Goal: Check status: Check status

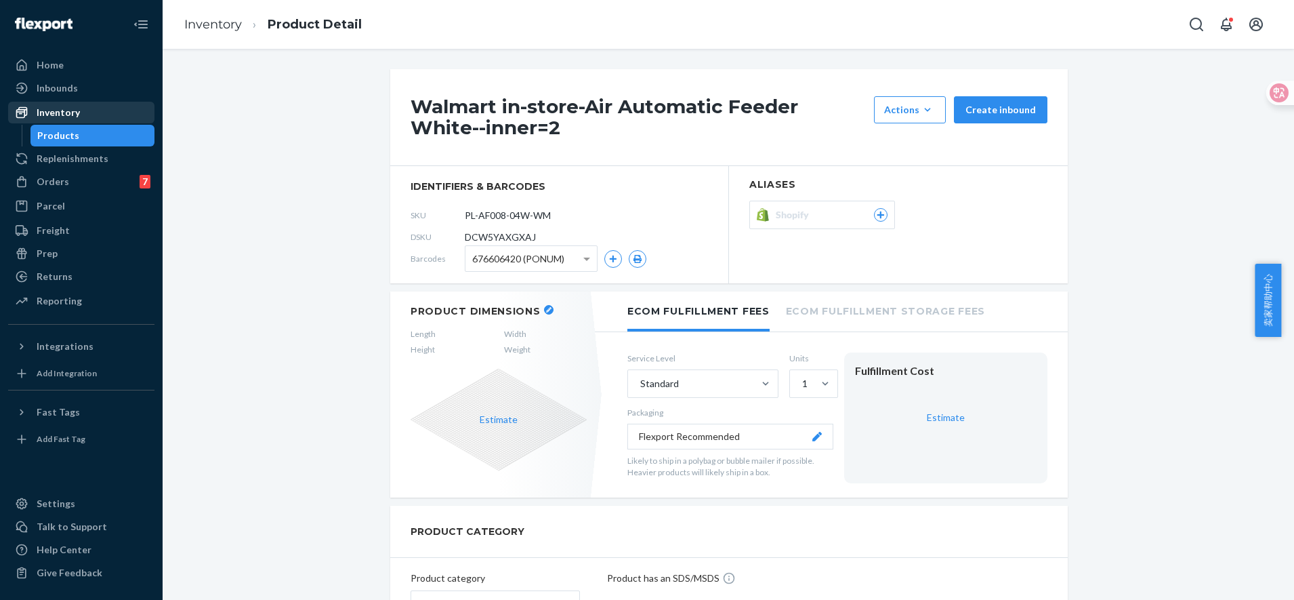
drag, startPoint x: 70, startPoint y: 159, endPoint x: 68, endPoint y: 112, distance: 46.1
click at [70, 159] on div "Replenishments" at bounding box center [73, 159] width 72 height 14
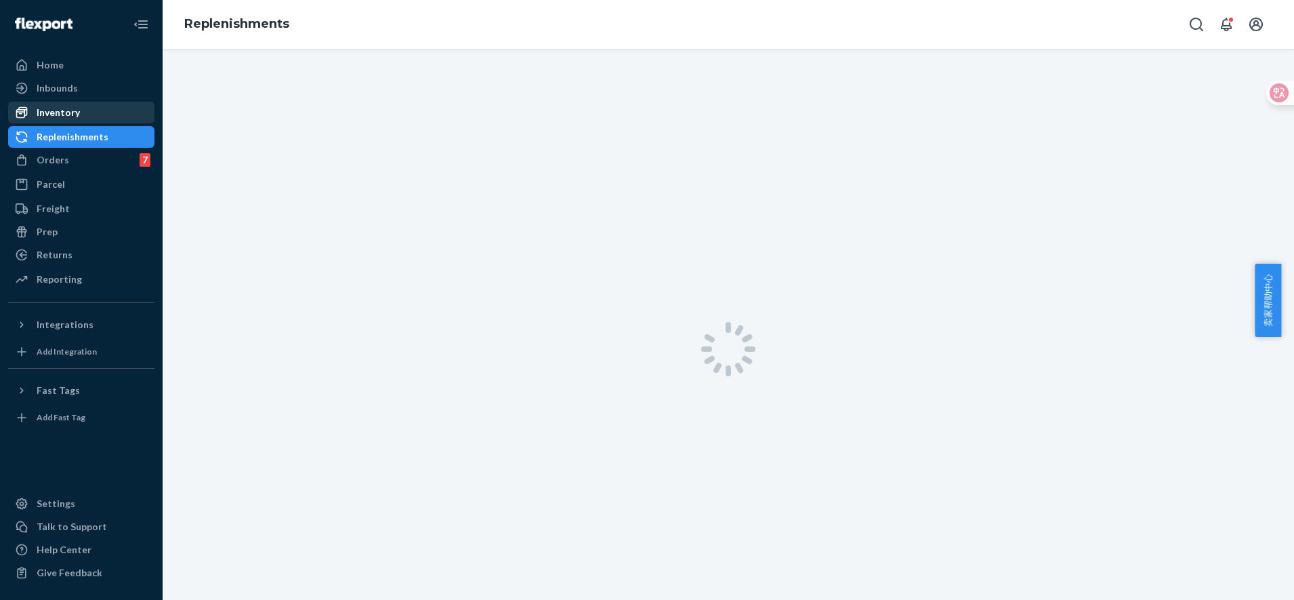
click at [68, 107] on div "Inventory" at bounding box center [58, 113] width 43 height 14
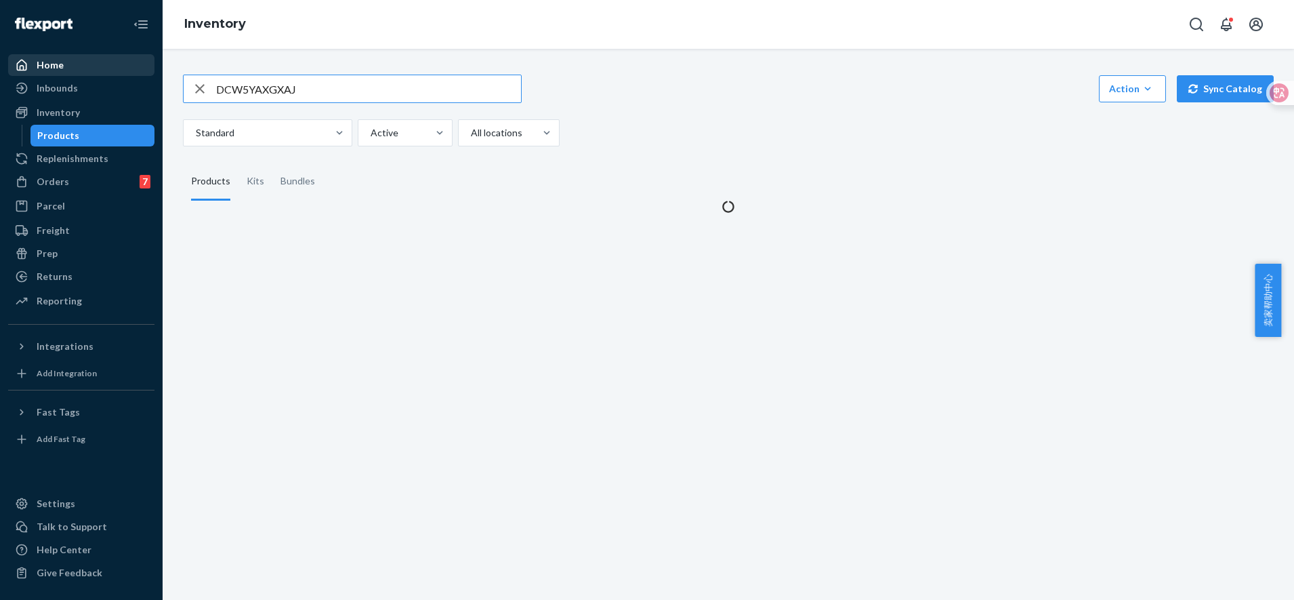
drag, startPoint x: 321, startPoint y: 87, endPoint x: 85, endPoint y: 71, distance: 236.4
click at [85, 71] on div "Home Inbounds Shipping Plans Problems Inventory Products Replenishments Orders …" at bounding box center [647, 300] width 1294 height 600
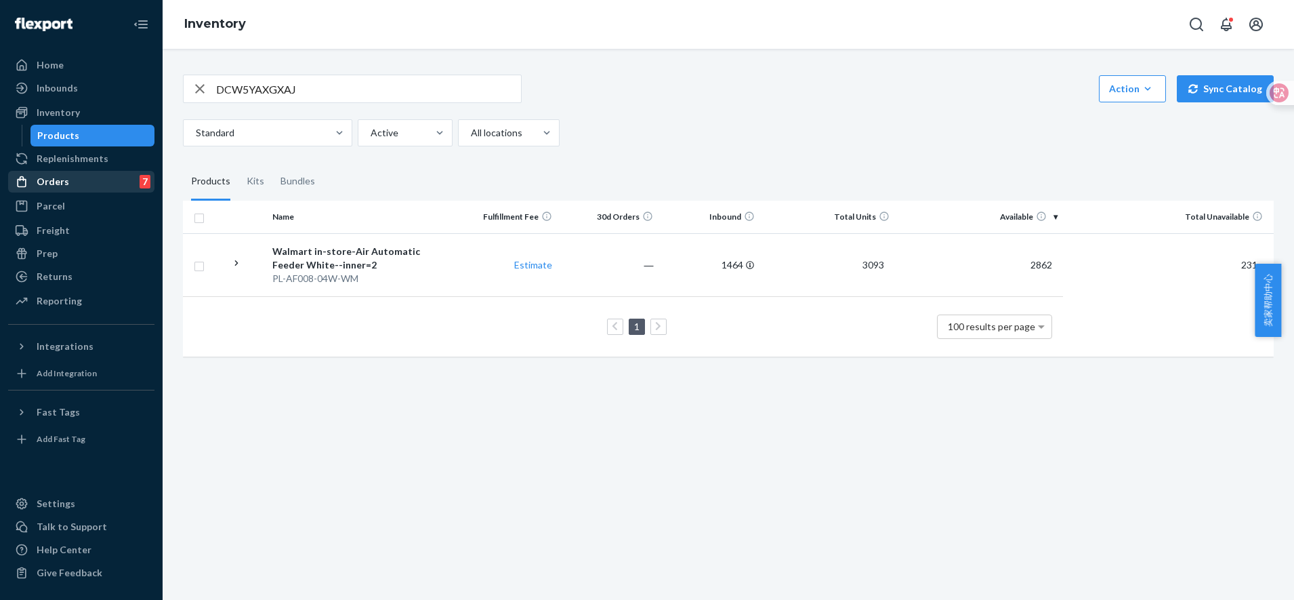
click at [82, 178] on div "Orders 7" at bounding box center [81, 181] width 144 height 19
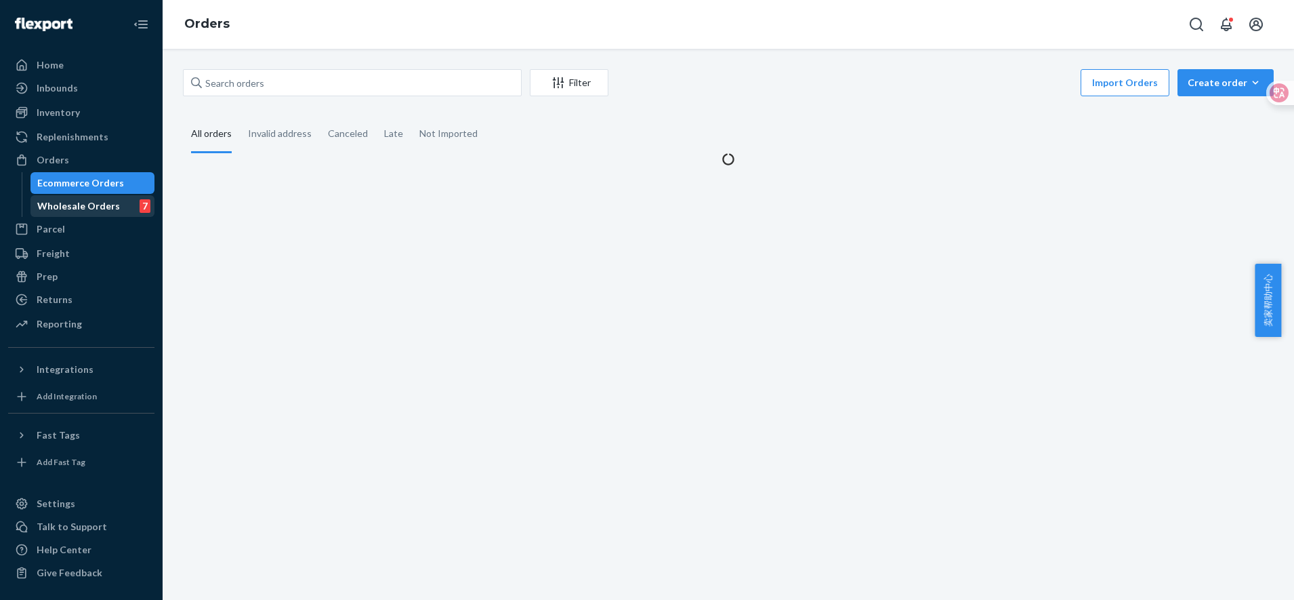
click at [85, 204] on div "Wholesale Orders" at bounding box center [78, 206] width 83 height 14
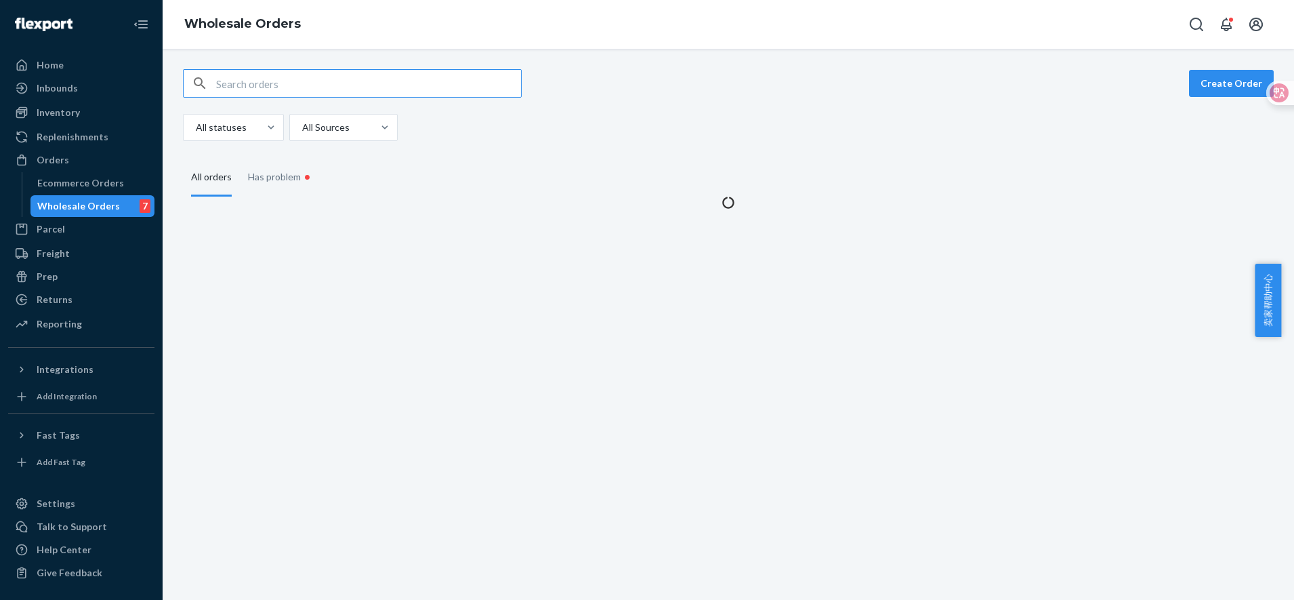
click at [287, 87] on input "text" at bounding box center [368, 83] width 305 height 27
type input "454296124"
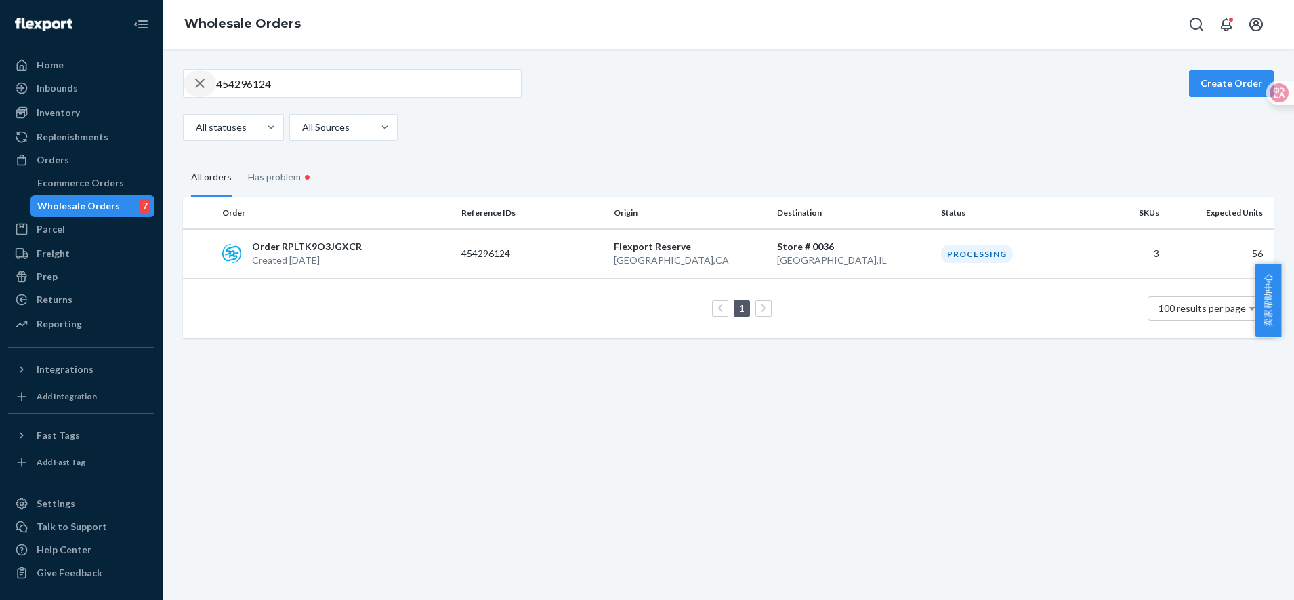
click at [198, 79] on icon "button" at bounding box center [200, 83] width 16 height 27
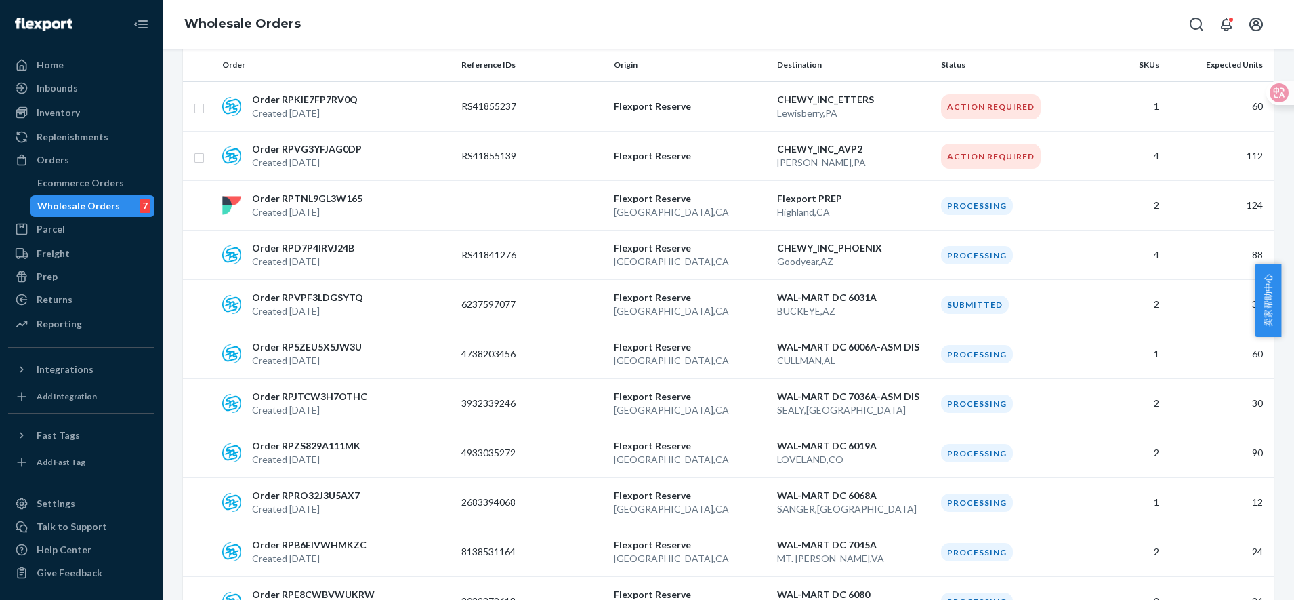
scroll to position [593, 0]
click at [441, 207] on div "Order RPTNL9GL3W165 Created [DATE]" at bounding box center [336, 204] width 239 height 27
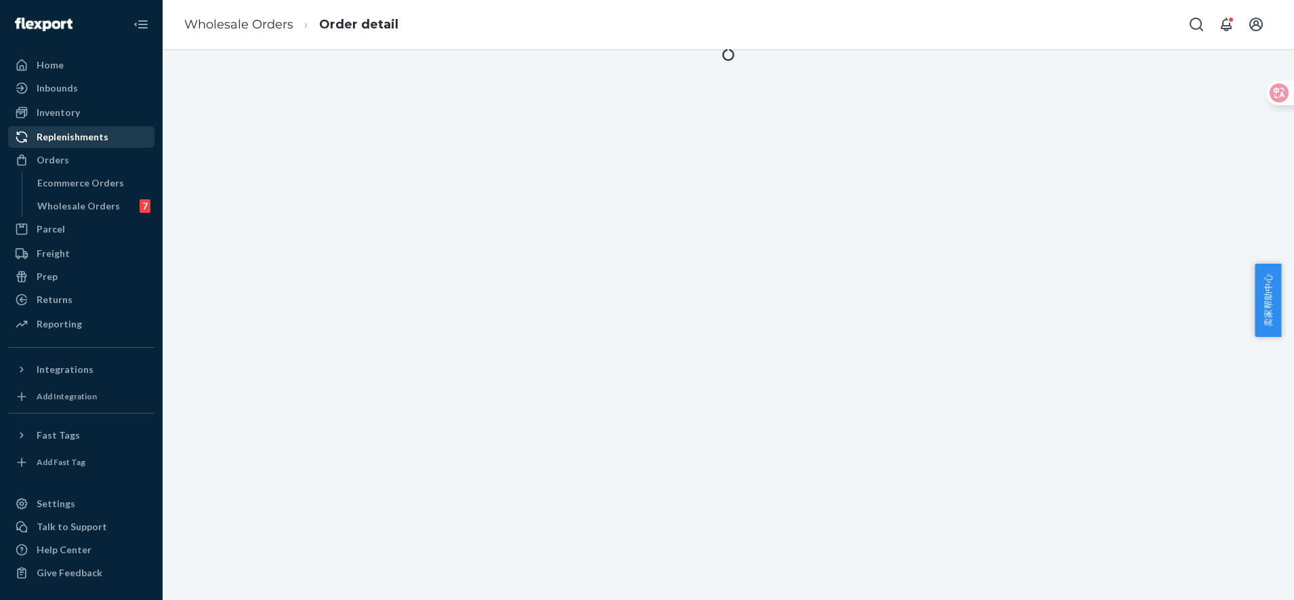
drag, startPoint x: 89, startPoint y: 205, endPoint x: 112, endPoint y: 140, distance: 69.7
click at [88, 205] on div "Wholesale Orders" at bounding box center [78, 206] width 83 height 14
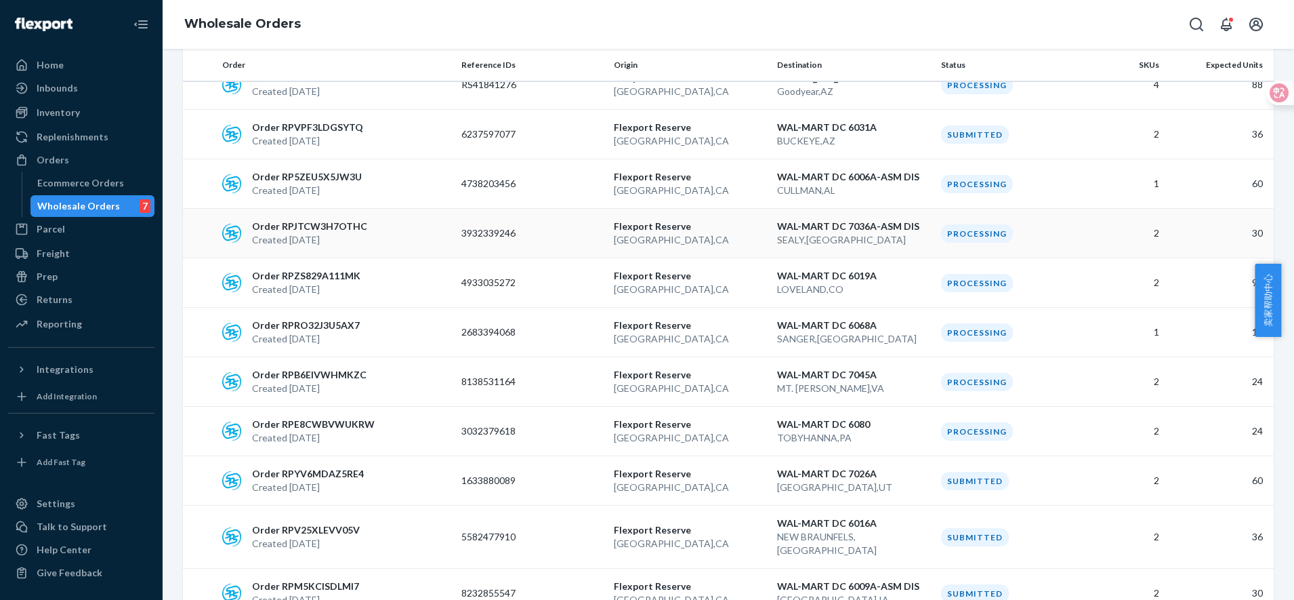
scroll to position [508, 0]
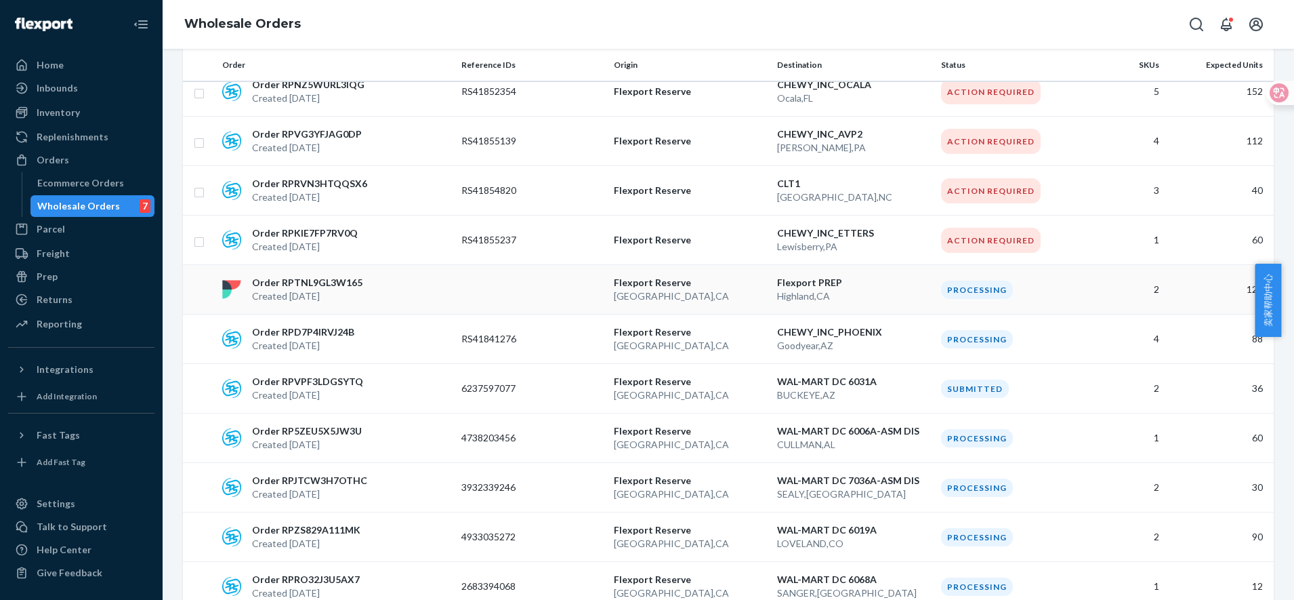
click at [743, 291] on p "[GEOGRAPHIC_DATA] , [GEOGRAPHIC_DATA]" at bounding box center [690, 296] width 153 height 14
